Goal: Book appointment/travel/reservation

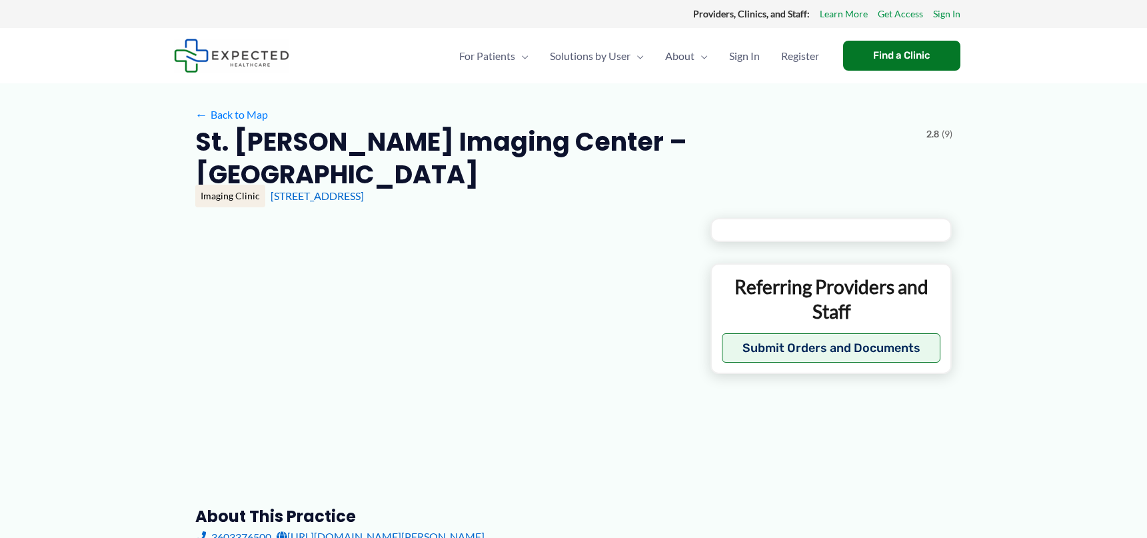
type input "**********"
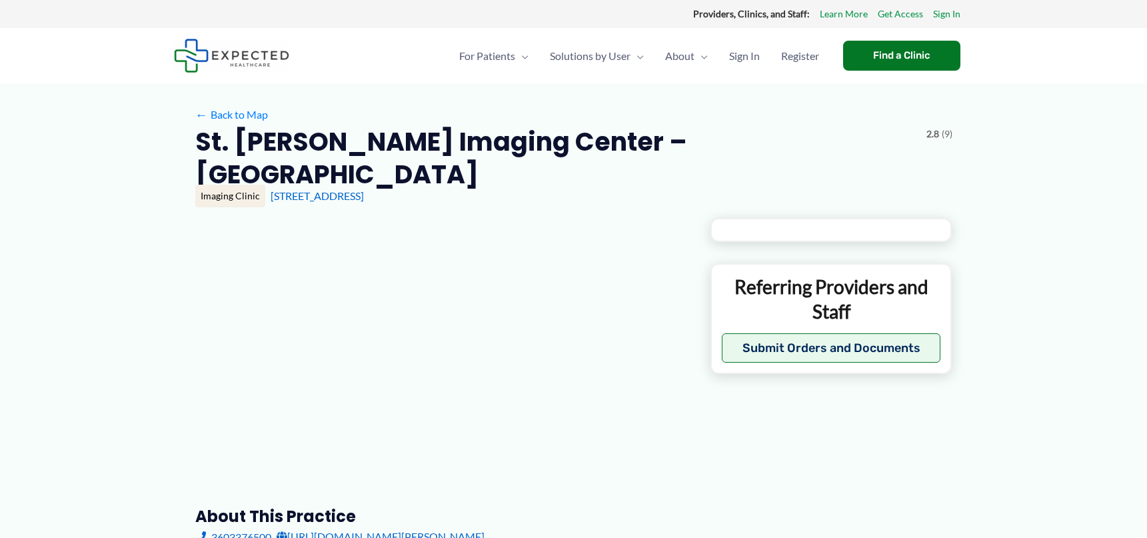
type input "**********"
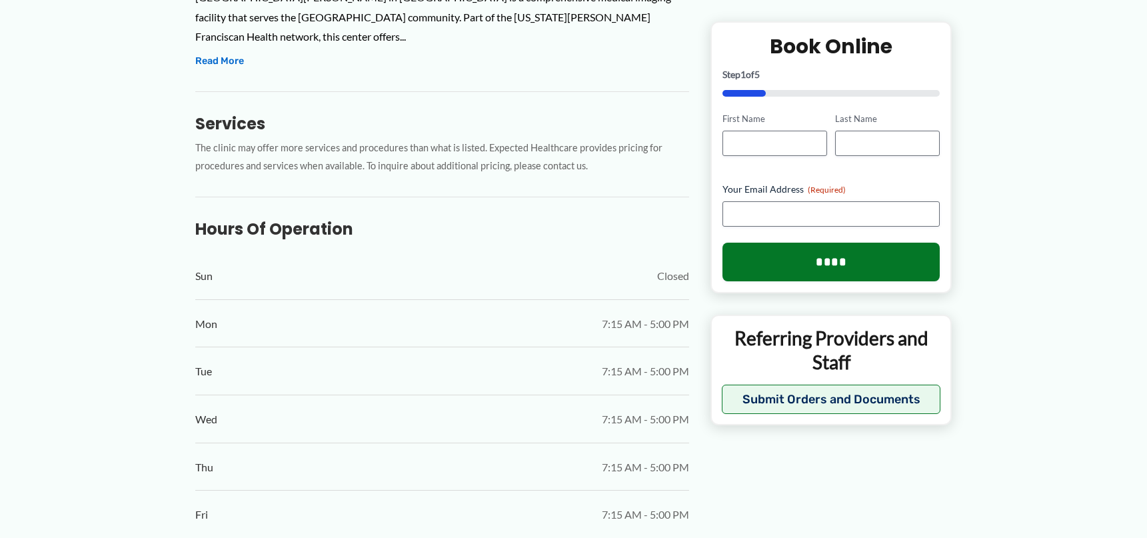
scroll to position [600, 0]
